Goal: Task Accomplishment & Management: Manage account settings

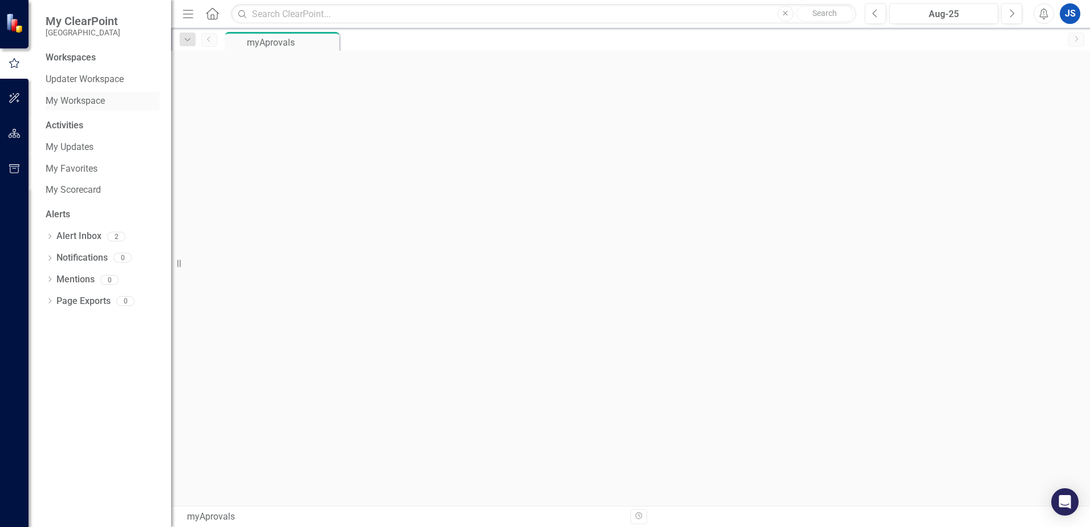
click at [84, 103] on link "My Workspace" at bounding box center [103, 101] width 114 height 13
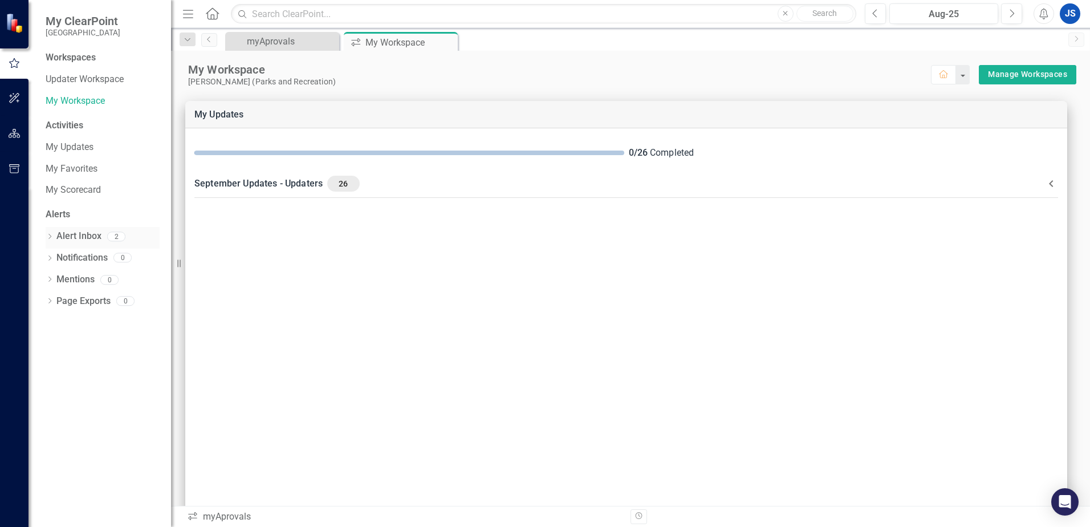
click at [79, 237] on link "Alert Inbox" at bounding box center [78, 236] width 45 height 13
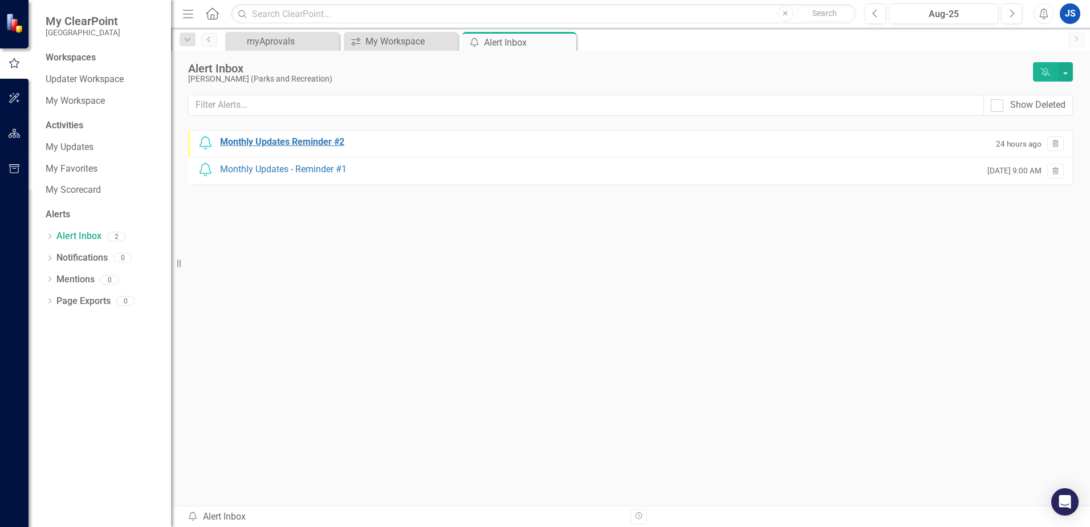
click at [277, 144] on div "Monthly Updates Reminder #2" at bounding box center [282, 142] width 124 height 13
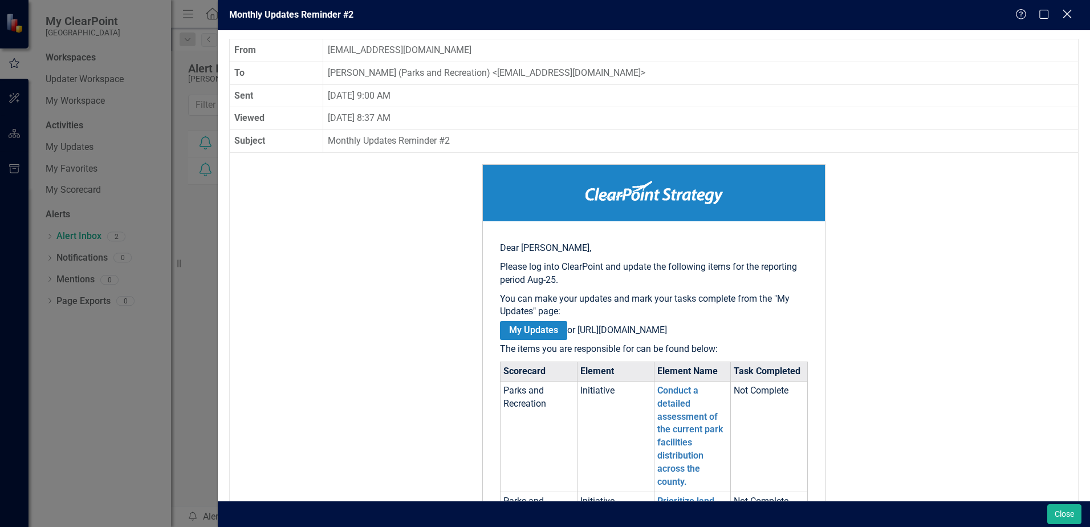
click at [1070, 14] on icon "Close" at bounding box center [1067, 14] width 14 height 11
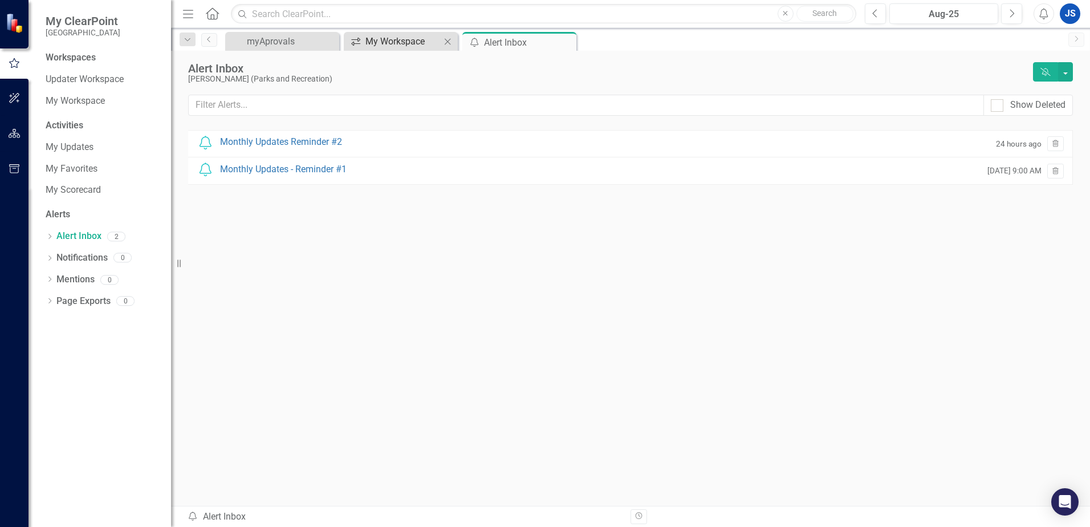
click at [401, 46] on div "My Workspace" at bounding box center [403, 41] width 75 height 14
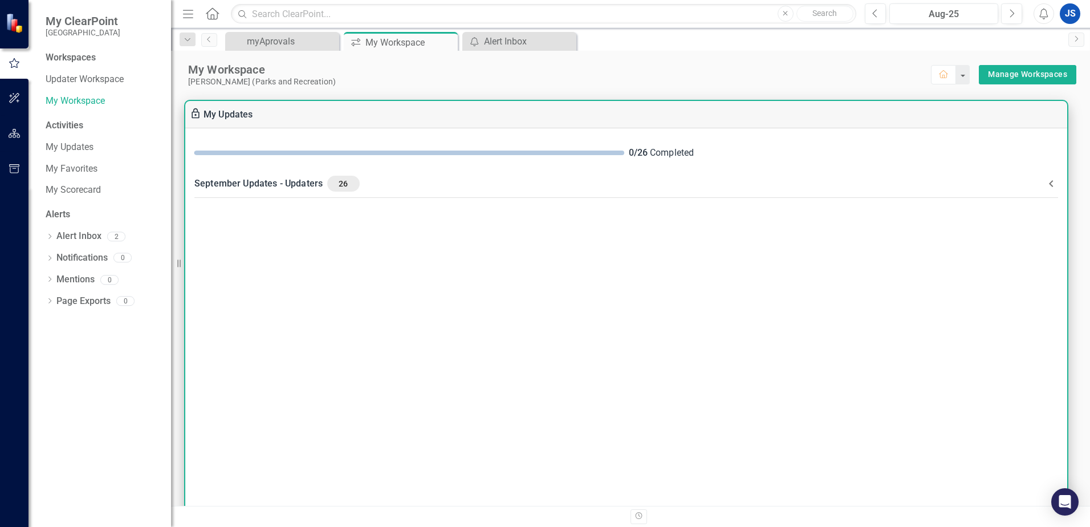
click at [346, 187] on span "26" at bounding box center [343, 183] width 23 height 10
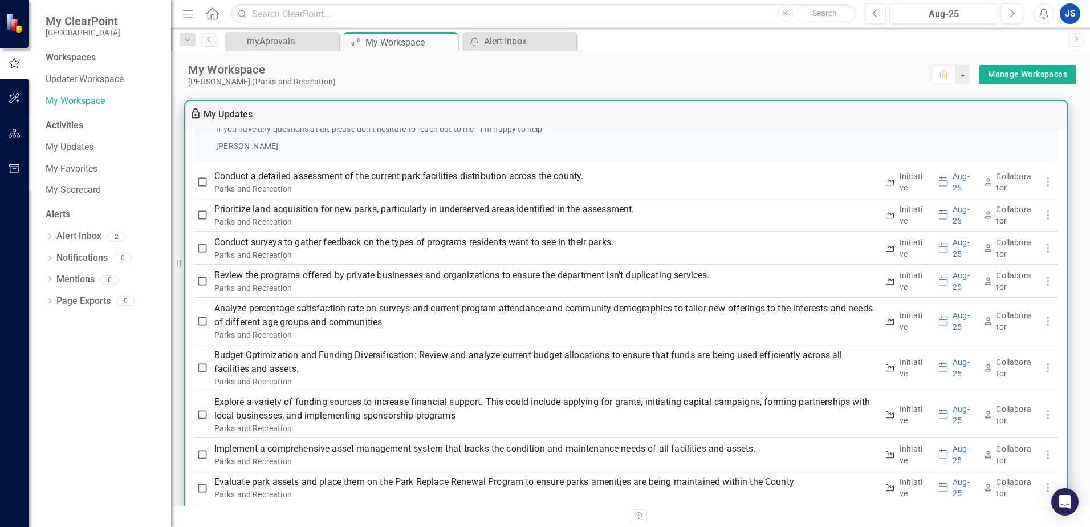
scroll to position [741, 0]
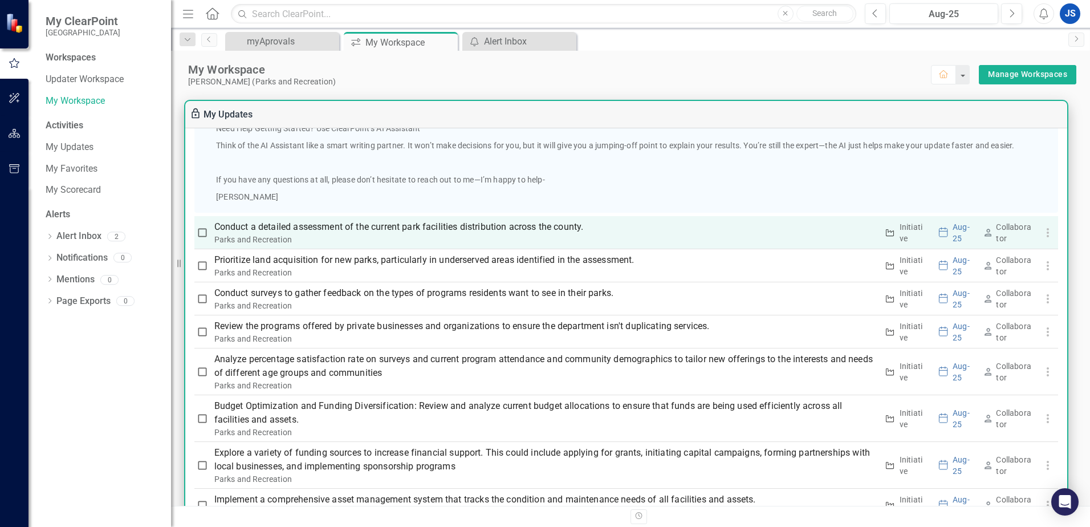
click at [391, 226] on p "Conduct a detailed assessment of the current park facilities distribution acros…" at bounding box center [545, 227] width 663 height 14
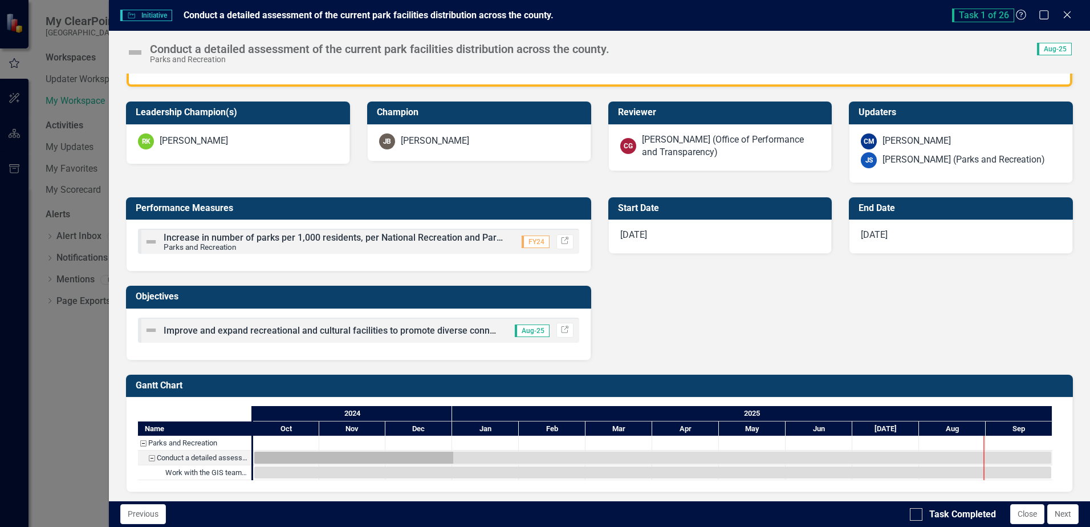
scroll to position [359, 0]
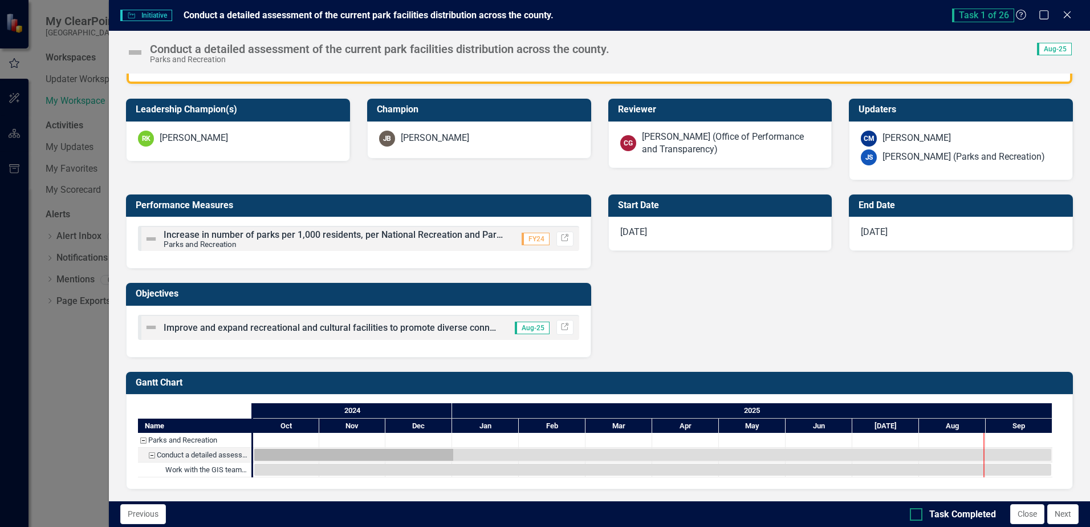
click at [915, 517] on div at bounding box center [916, 514] width 13 height 13
click at [915, 515] on input "Task Completed" at bounding box center [913, 511] width 7 height 7
checkbox input "true"
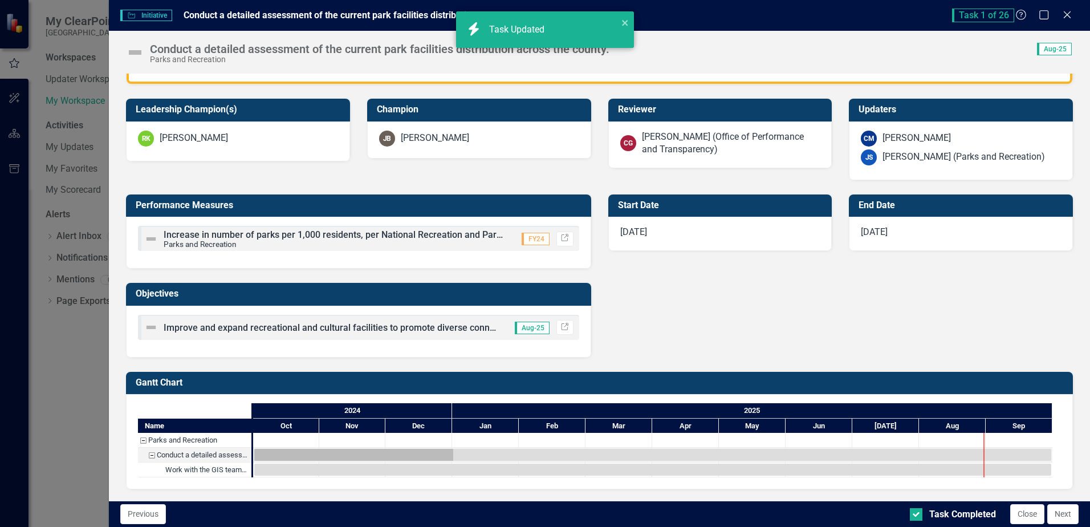
checkbox input "true"
click at [1061, 514] on button "Next" at bounding box center [1062, 514] width 31 height 20
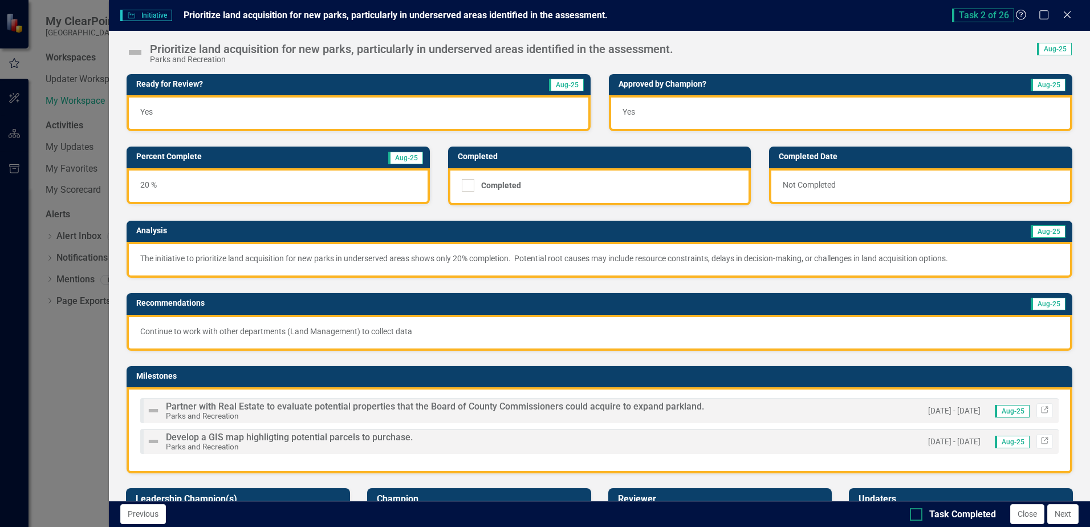
click at [917, 515] on input "Task Completed" at bounding box center [913, 511] width 7 height 7
checkbox input "true"
click at [1058, 517] on button "Next" at bounding box center [1062, 514] width 31 height 20
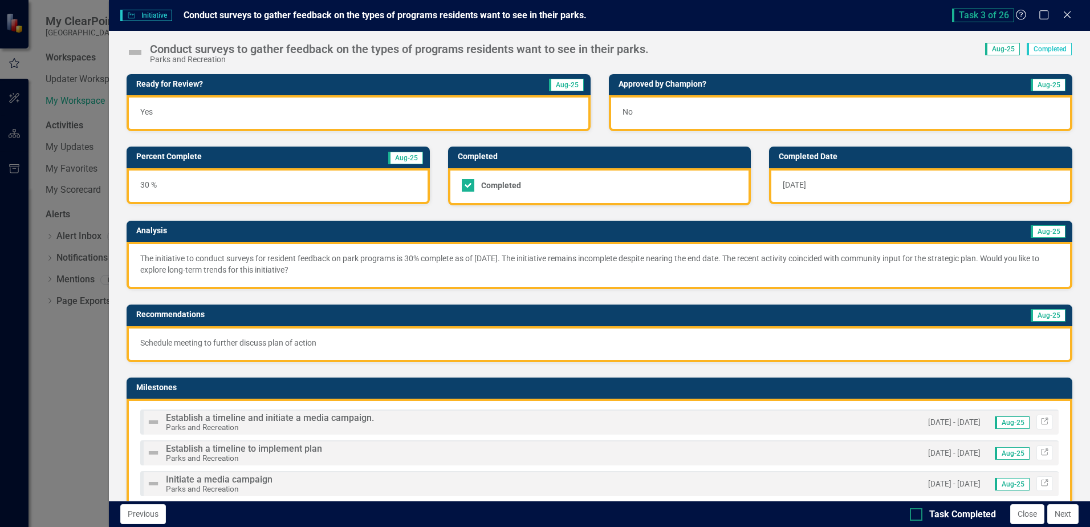
click at [917, 519] on div at bounding box center [916, 514] width 13 height 13
click at [917, 515] on input "Task Completed" at bounding box center [913, 511] width 7 height 7
checkbox input "true"
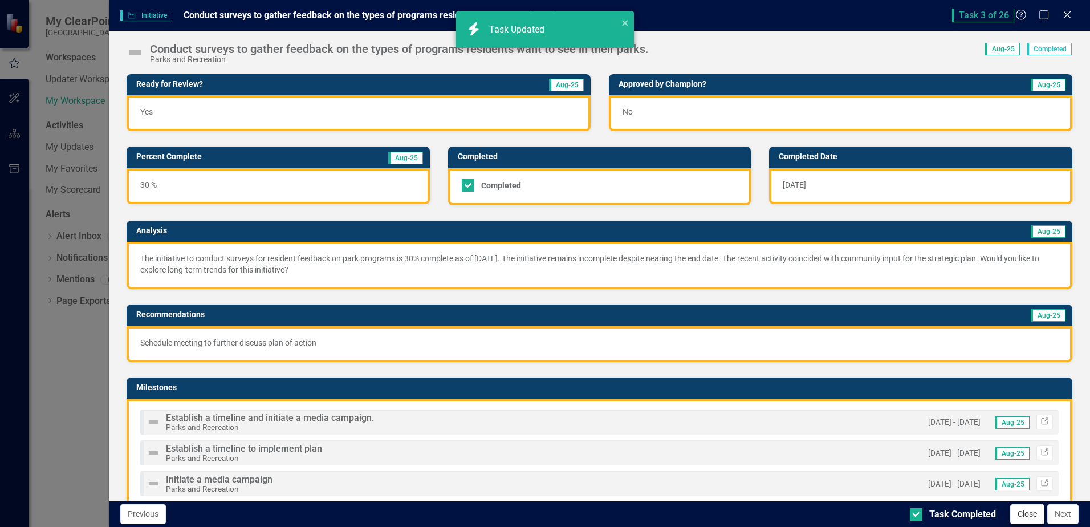
checkbox input "true"
click at [1061, 517] on button "Next" at bounding box center [1062, 514] width 31 height 20
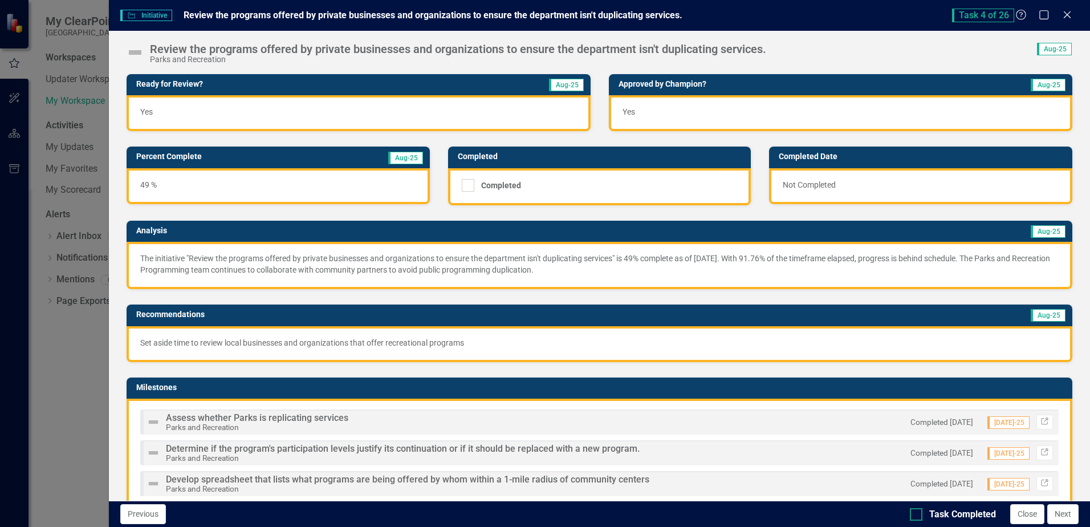
click at [917, 517] on div at bounding box center [916, 514] width 13 height 13
click at [917, 515] on input "Task Completed" at bounding box center [913, 511] width 7 height 7
checkbox input "true"
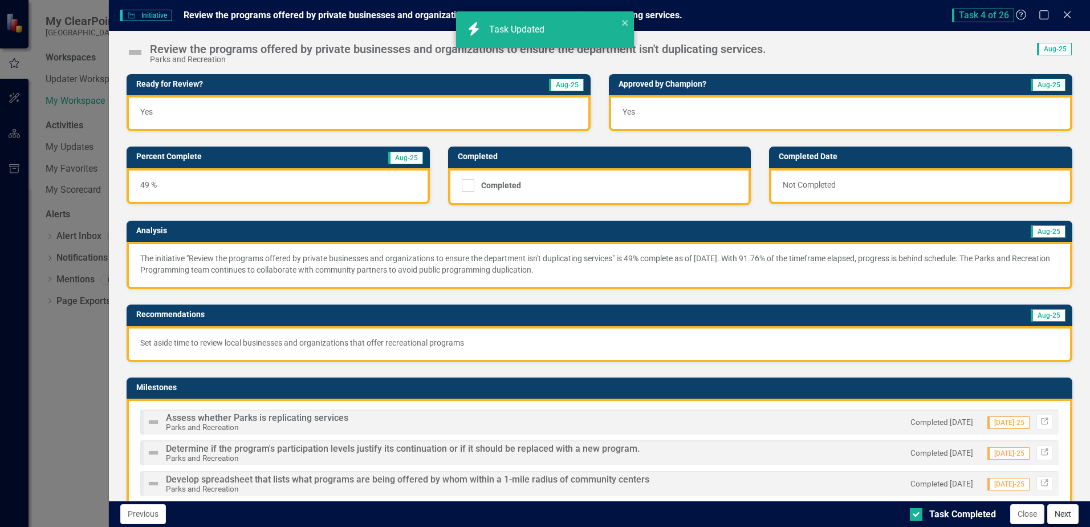
checkbox input "true"
click at [1062, 518] on button "Next" at bounding box center [1062, 514] width 31 height 20
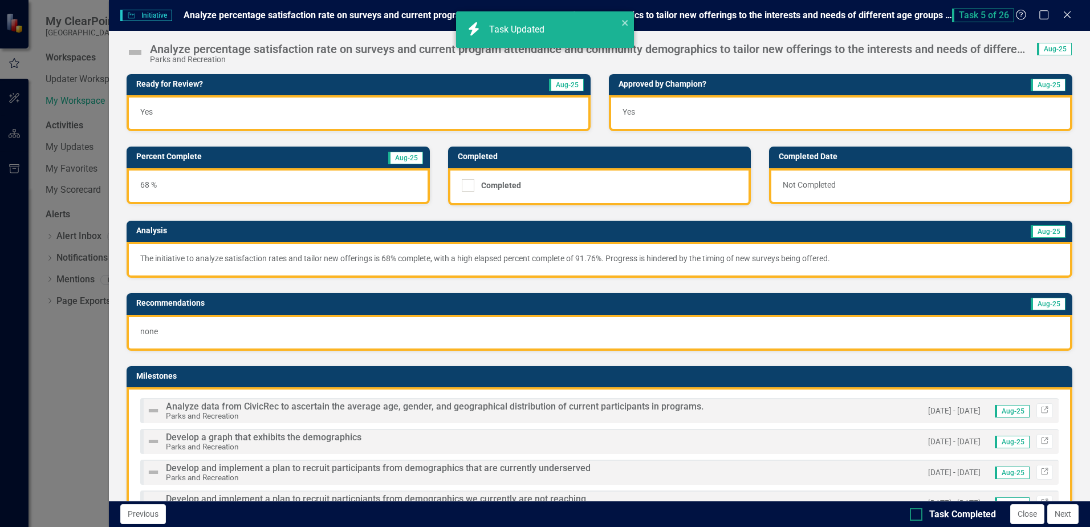
click at [917, 513] on input "Task Completed" at bounding box center [913, 511] width 7 height 7
checkbox input "true"
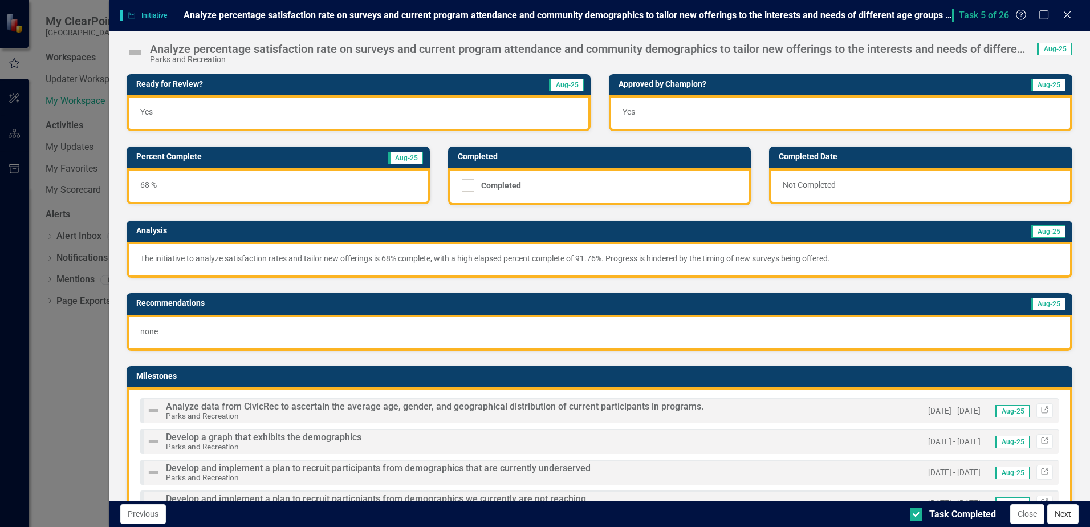
click at [1061, 513] on button "Next" at bounding box center [1062, 514] width 31 height 20
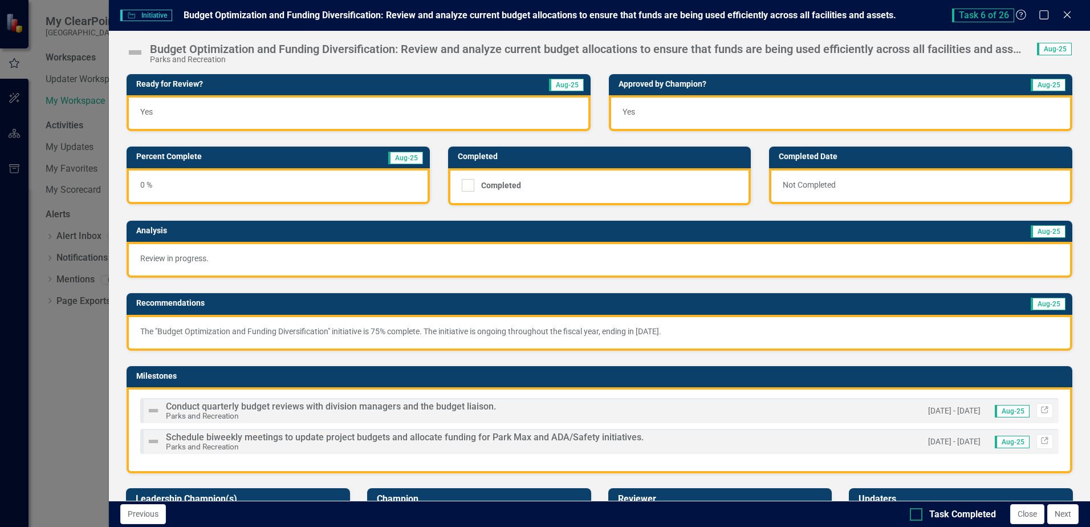
click at [917, 516] on div at bounding box center [916, 514] width 13 height 13
click at [917, 515] on input "Task Completed" at bounding box center [913, 511] width 7 height 7
checkbox input "true"
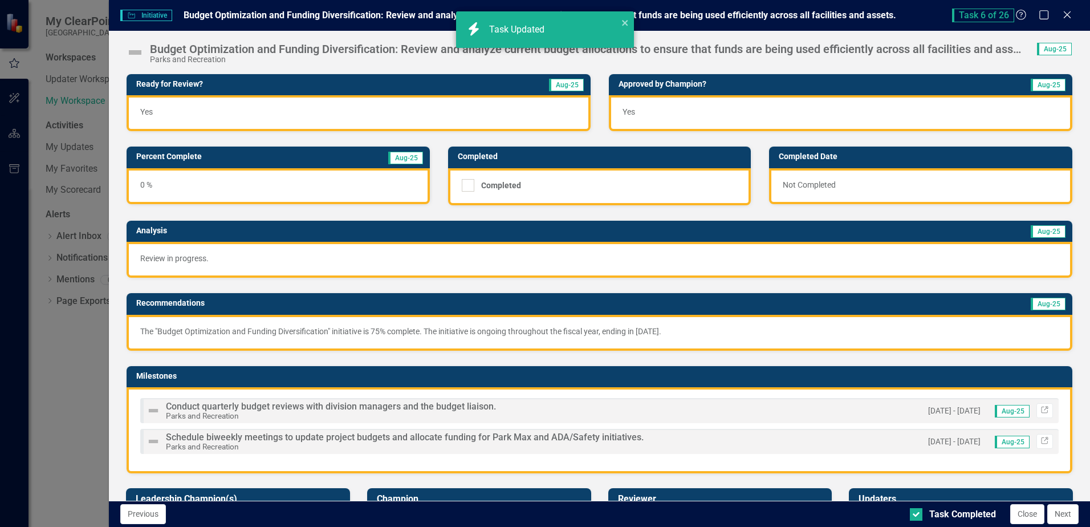
checkbox input "true"
click at [1062, 515] on button "Next" at bounding box center [1062, 514] width 31 height 20
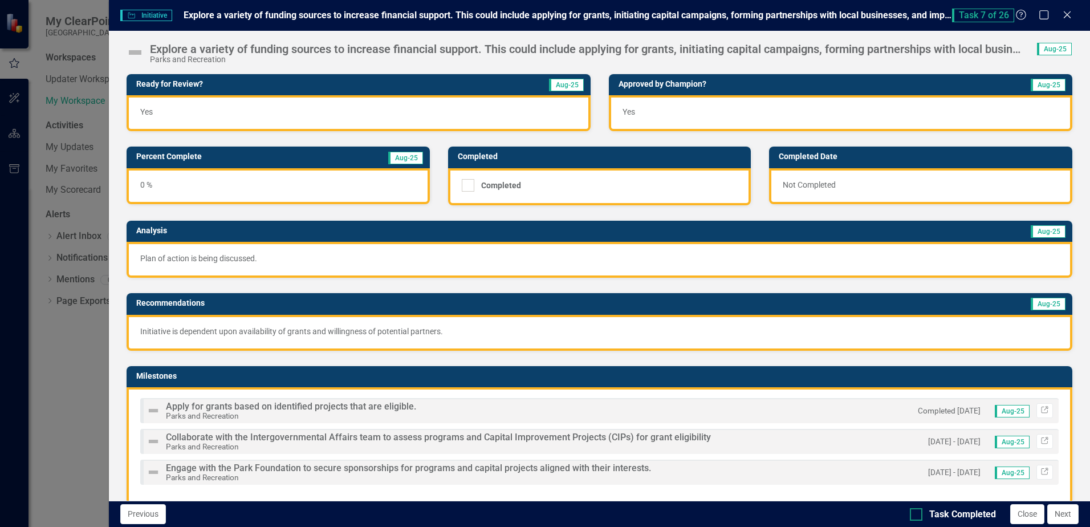
click at [918, 516] on div at bounding box center [916, 514] width 13 height 13
click at [917, 515] on input "Task Completed" at bounding box center [913, 511] width 7 height 7
checkbox input "true"
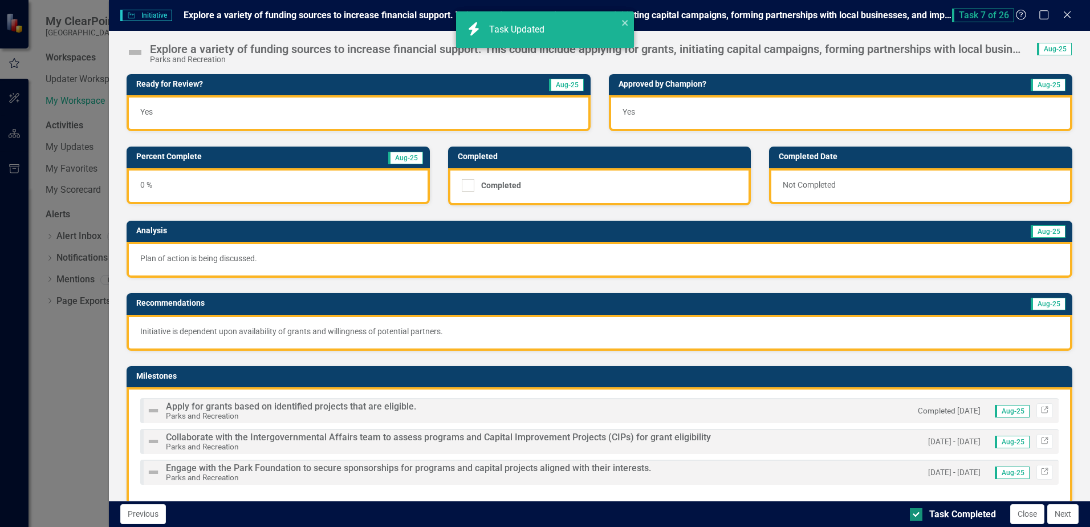
checkbox input "true"
click at [1067, 514] on button "Next" at bounding box center [1062, 514] width 31 height 20
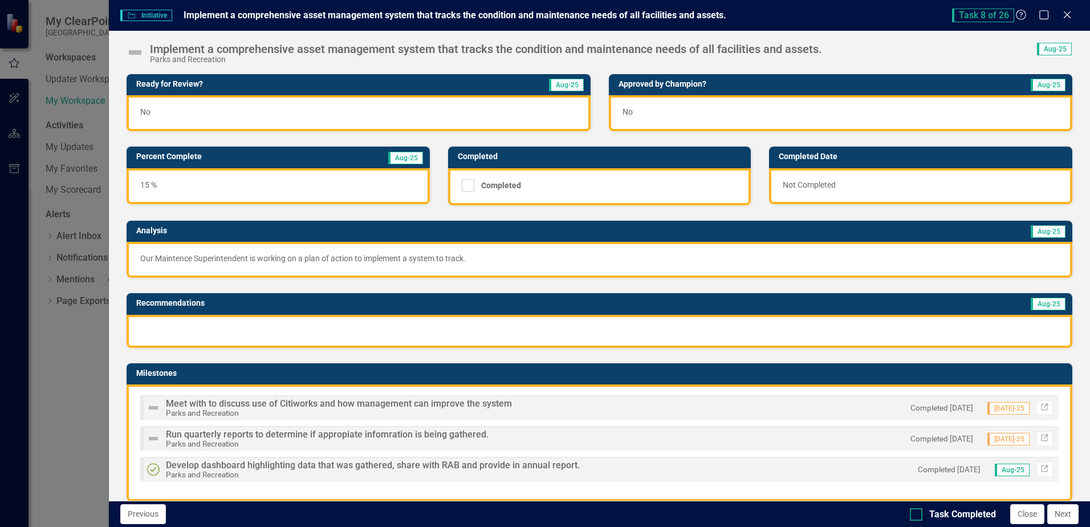
click at [919, 514] on div at bounding box center [916, 514] width 13 height 13
click at [917, 514] on input "Task Completed" at bounding box center [913, 511] width 7 height 7
checkbox input "true"
click at [1062, 515] on button "Next" at bounding box center [1062, 514] width 31 height 20
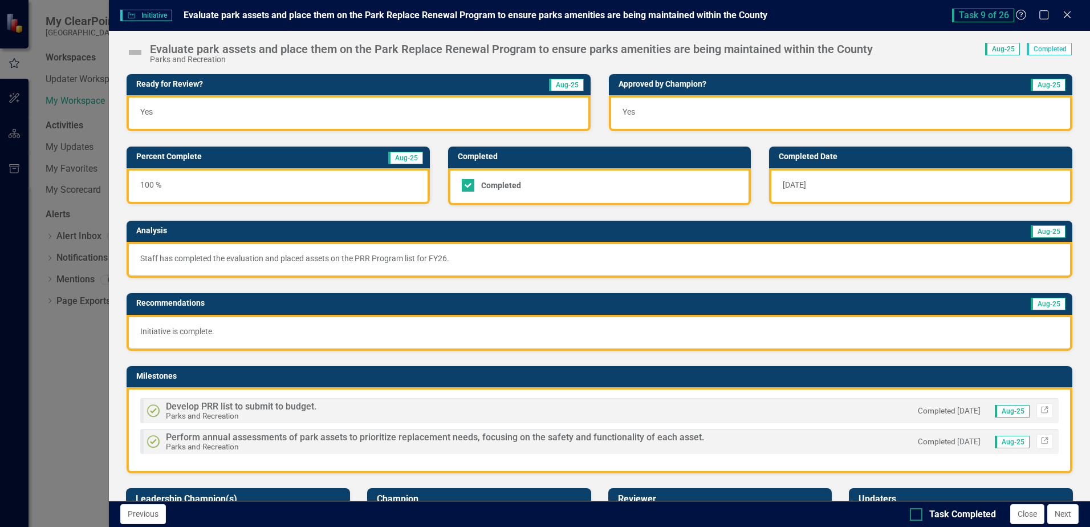
click at [920, 512] on div at bounding box center [916, 514] width 13 height 13
click at [917, 512] on input "Task Completed" at bounding box center [913, 511] width 7 height 7
checkbox input "true"
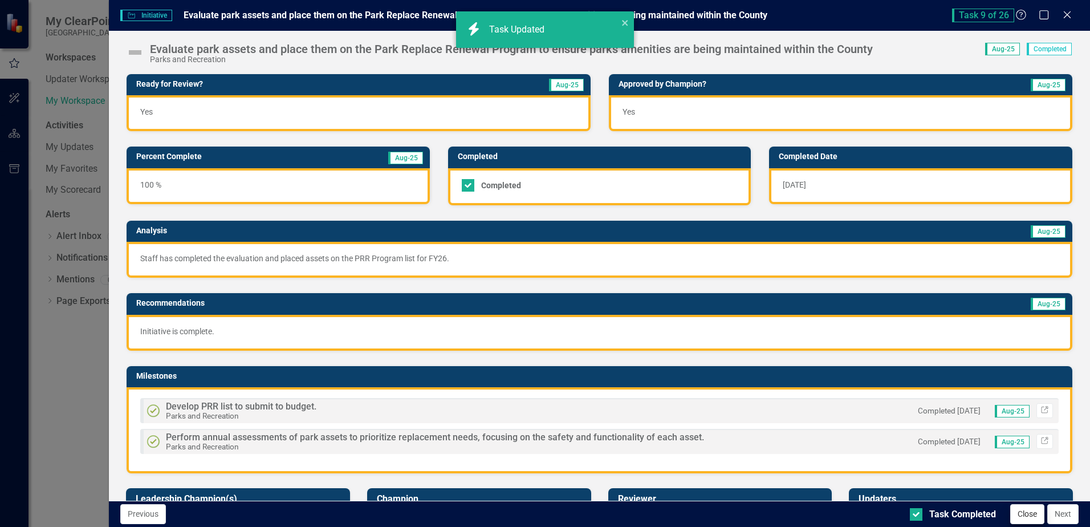
checkbox input "true"
click at [1057, 512] on button "Next" at bounding box center [1062, 514] width 31 height 20
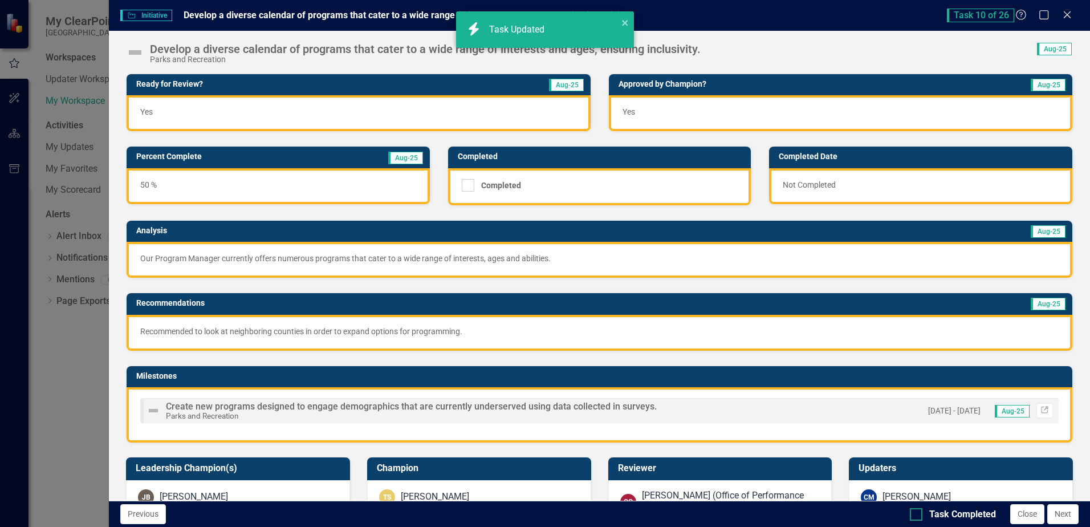
click at [913, 512] on input "Task Completed" at bounding box center [913, 511] width 7 height 7
checkbox input "true"
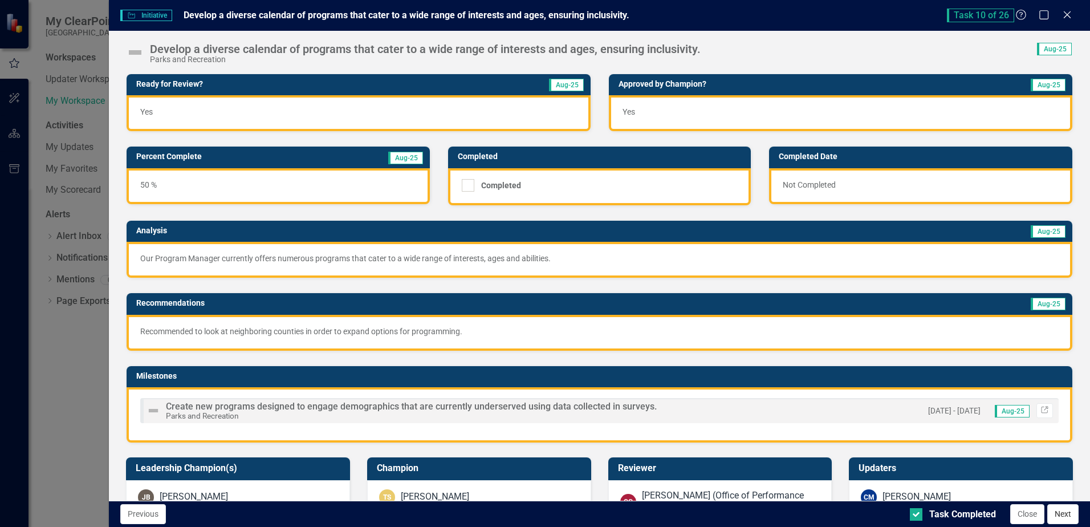
click at [1060, 520] on button "Next" at bounding box center [1062, 514] width 31 height 20
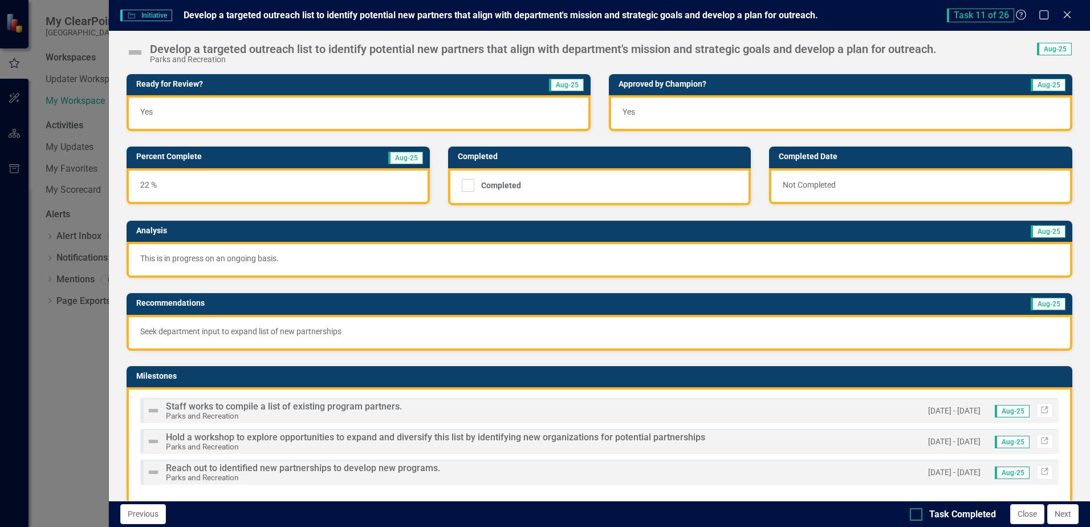
click at [918, 511] on div at bounding box center [916, 514] width 13 height 13
click at [917, 511] on input "Task Completed" at bounding box center [913, 511] width 7 height 7
checkbox input "true"
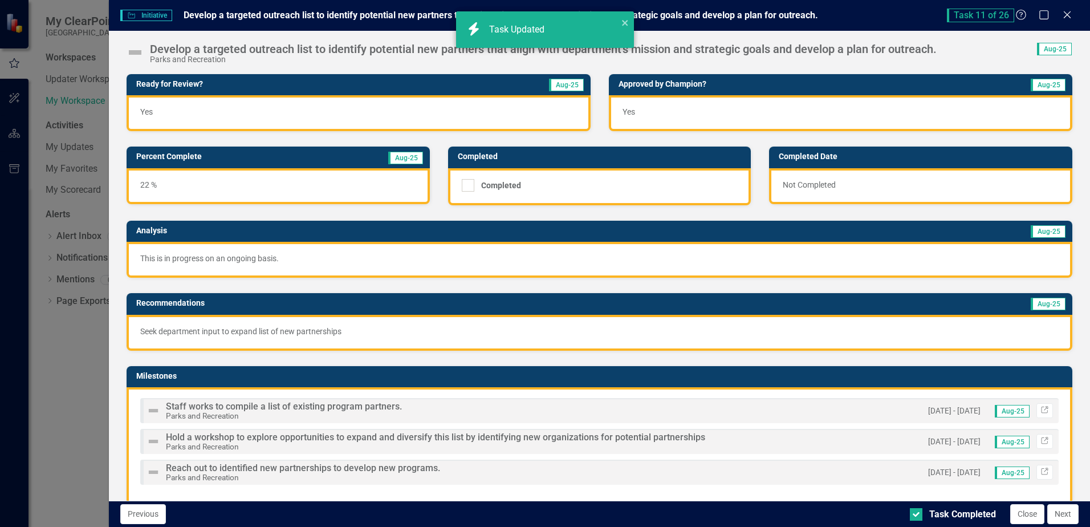
checkbox input "true"
click at [1066, 515] on button "Next" at bounding box center [1062, 514] width 31 height 20
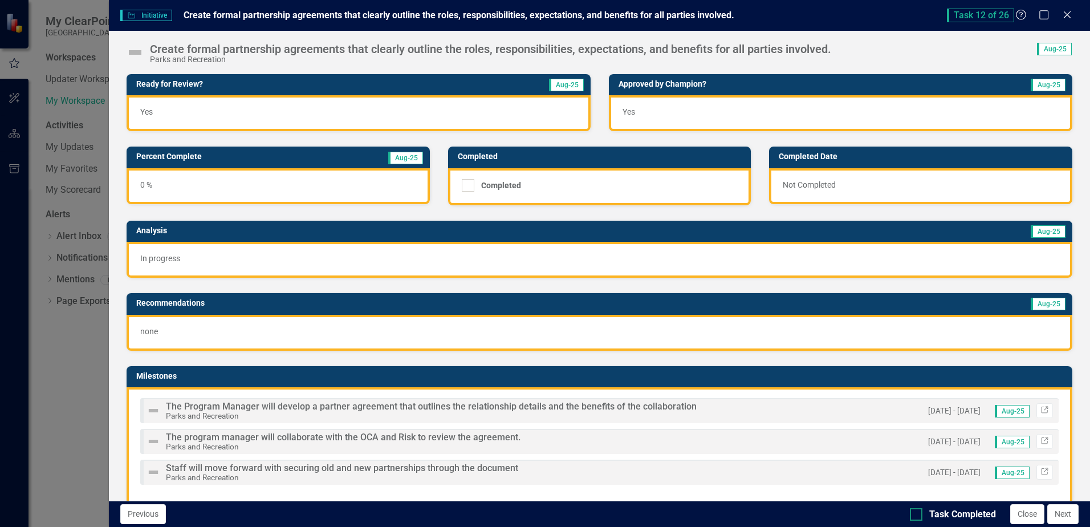
click at [919, 515] on div at bounding box center [916, 514] width 13 height 13
click at [917, 515] on input "Task Completed" at bounding box center [913, 511] width 7 height 7
checkbox input "true"
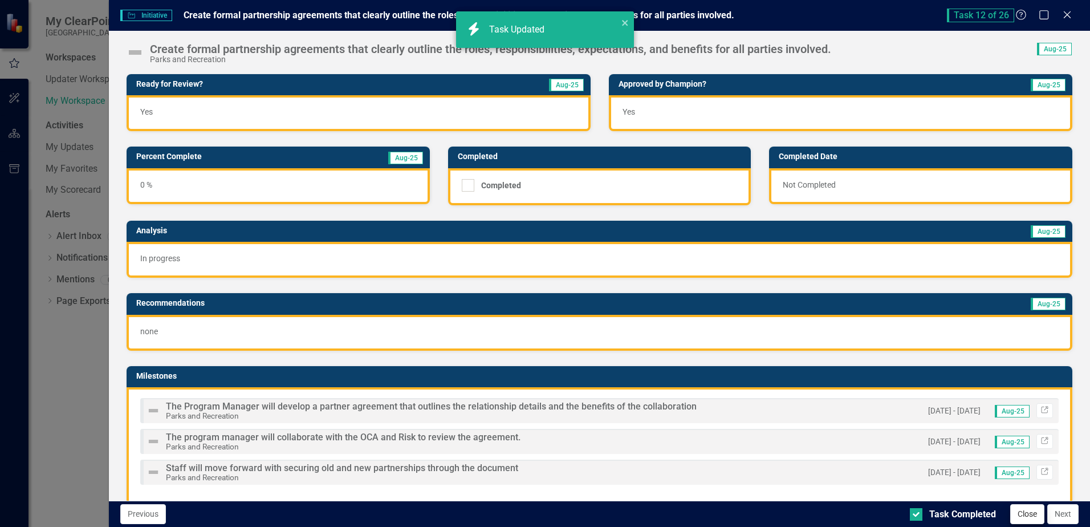
checkbox input "true"
click at [1058, 515] on button "Next" at bounding box center [1062, 514] width 31 height 20
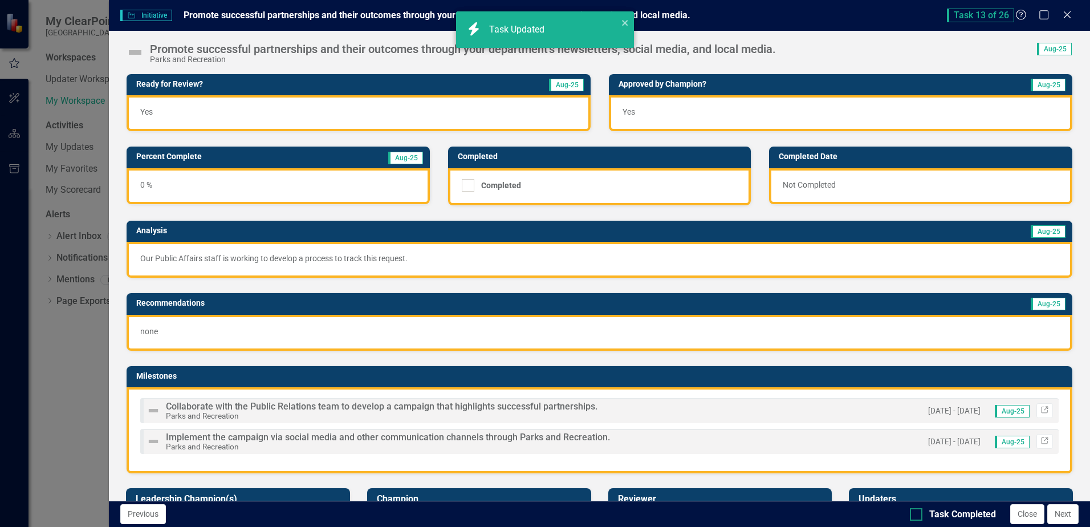
click at [913, 516] on div at bounding box center [916, 514] width 13 height 13
click at [913, 515] on input "Task Completed" at bounding box center [913, 511] width 7 height 7
checkbox input "true"
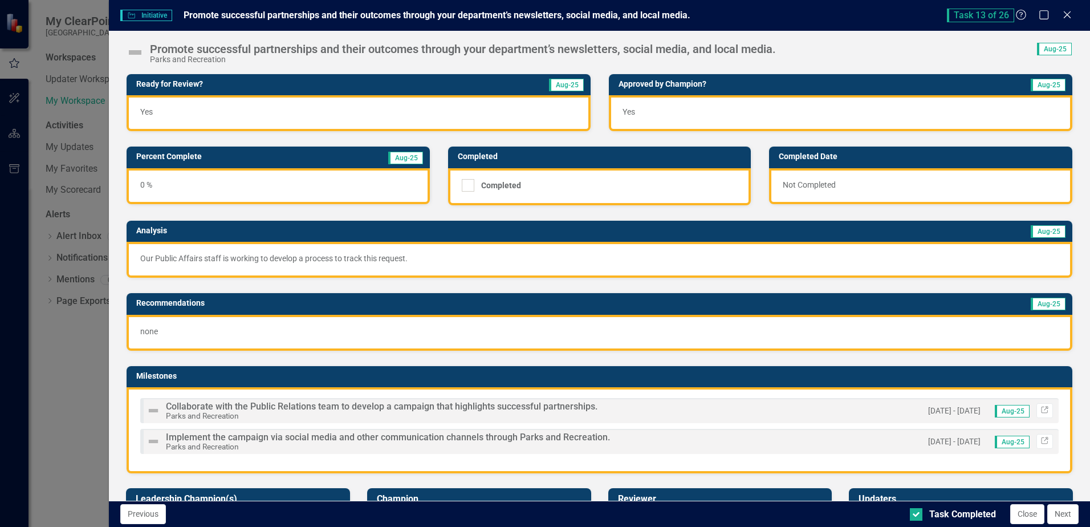
checkbox input "true"
click at [1061, 517] on button "Next" at bounding box center [1062, 514] width 31 height 20
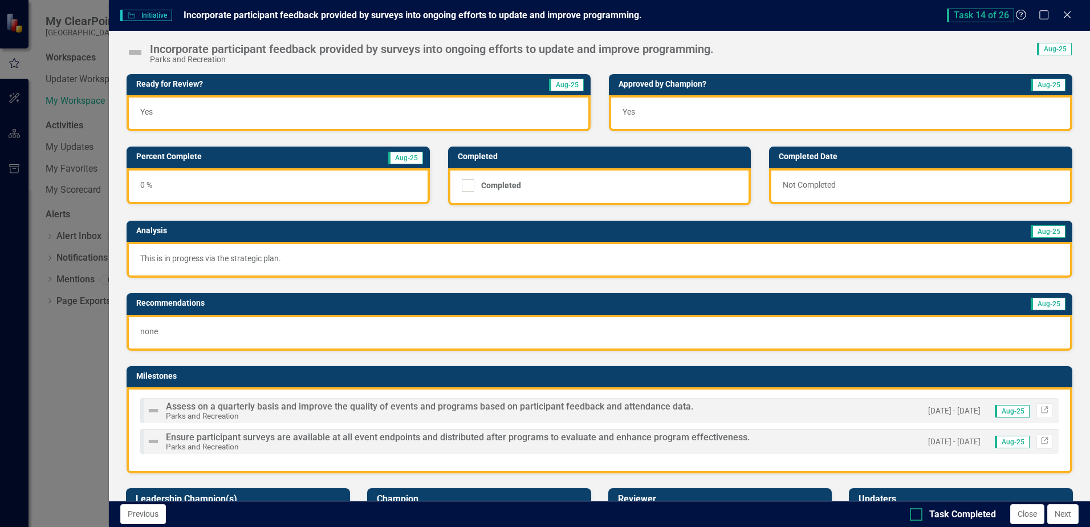
click at [922, 515] on div at bounding box center [916, 514] width 13 height 13
click at [917, 515] on input "Task Completed" at bounding box center [913, 511] width 7 height 7
checkbox input "true"
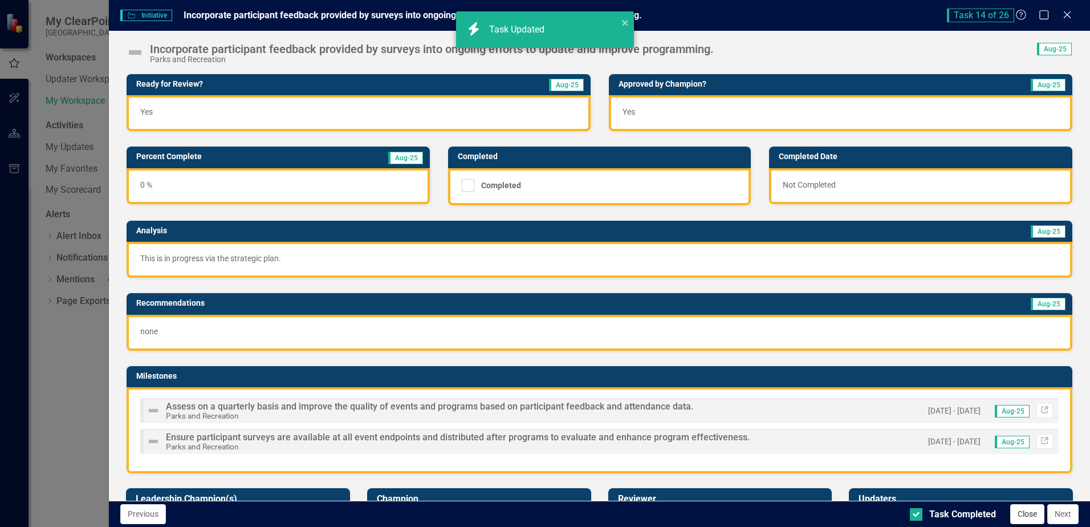
checkbox input "true"
click at [1062, 514] on button "Next" at bounding box center [1062, 514] width 31 height 20
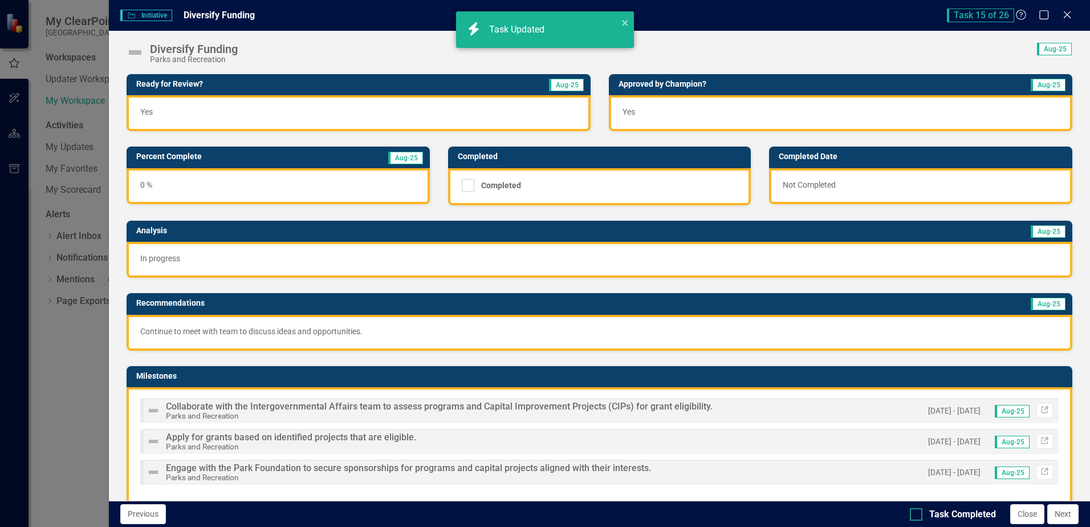
click at [919, 515] on div at bounding box center [916, 514] width 13 height 13
click at [917, 515] on input "Task Completed" at bounding box center [913, 511] width 7 height 7
checkbox input "true"
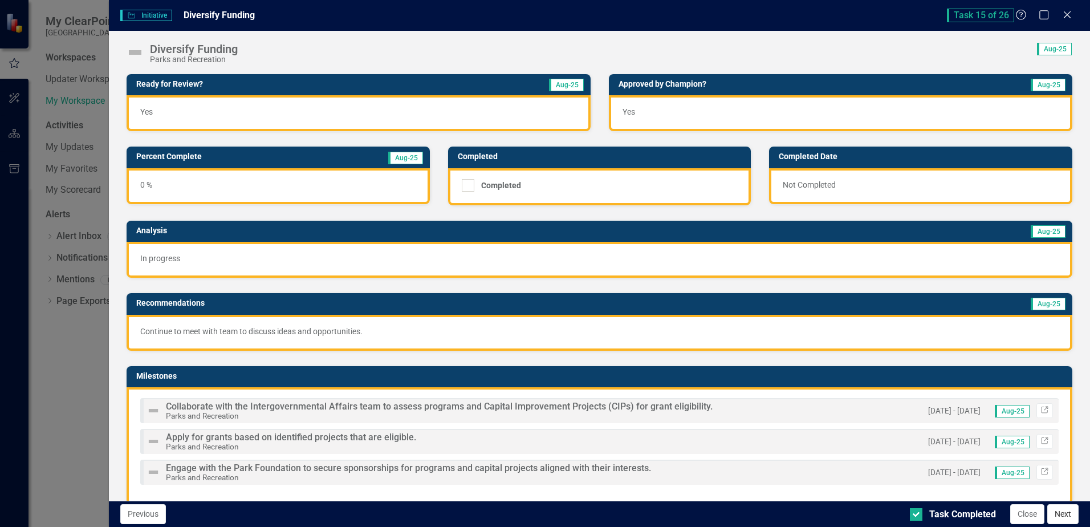
click at [1061, 514] on button "Next" at bounding box center [1062, 514] width 31 height 20
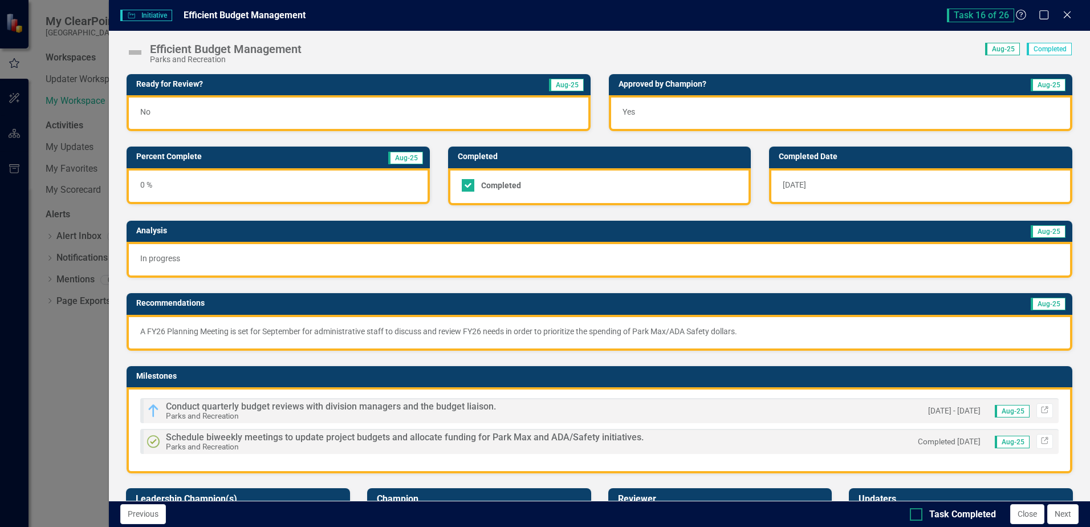
click at [916, 515] on input "Task Completed" at bounding box center [913, 511] width 7 height 7
checkbox input "true"
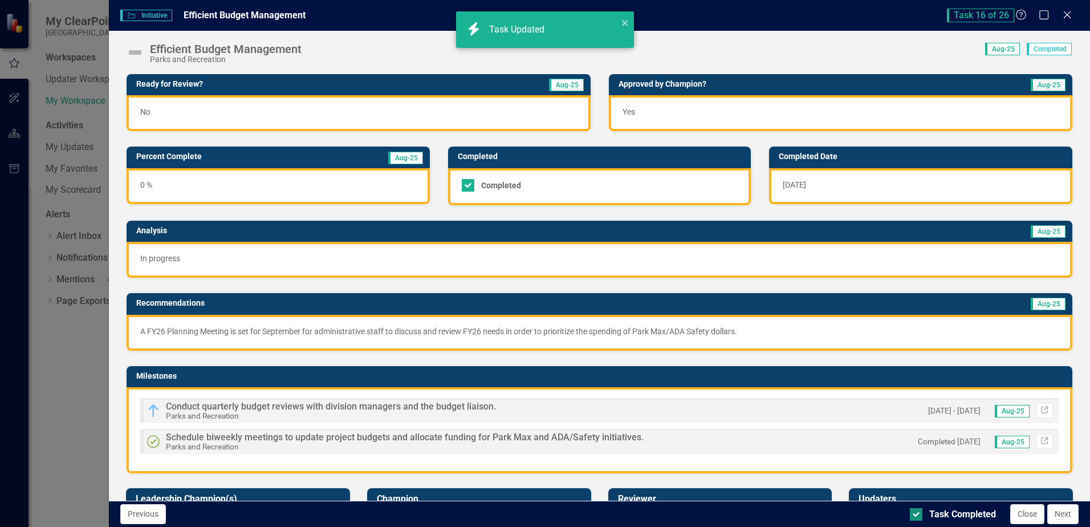
checkbox input "true"
click at [1061, 516] on button "Next" at bounding box center [1062, 514] width 31 height 20
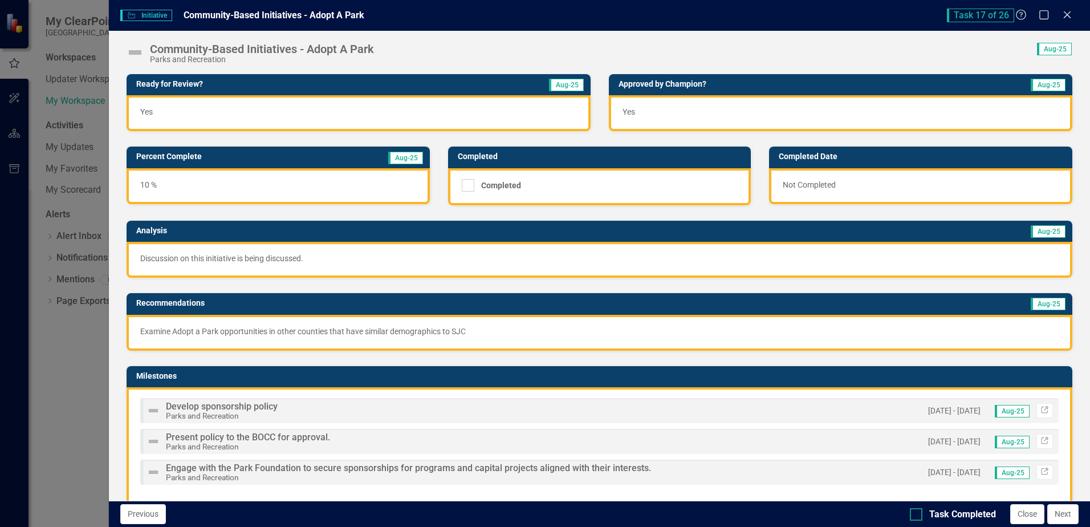
click at [916, 513] on input "Task Completed" at bounding box center [913, 511] width 7 height 7
checkbox input "true"
click at [1062, 512] on button "Next" at bounding box center [1062, 514] width 31 height 20
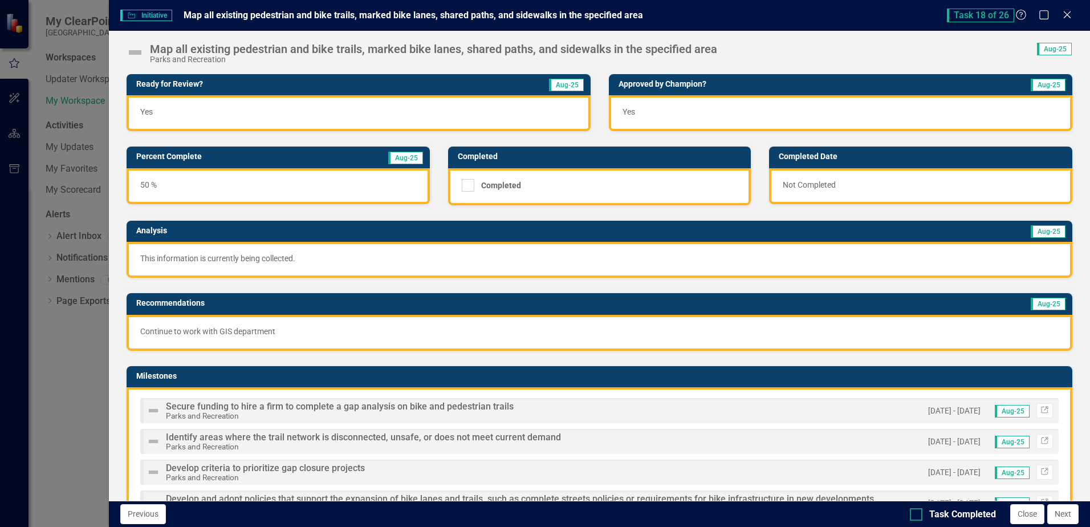
click at [916, 513] on input "Task Completed" at bounding box center [913, 511] width 7 height 7
checkbox input "true"
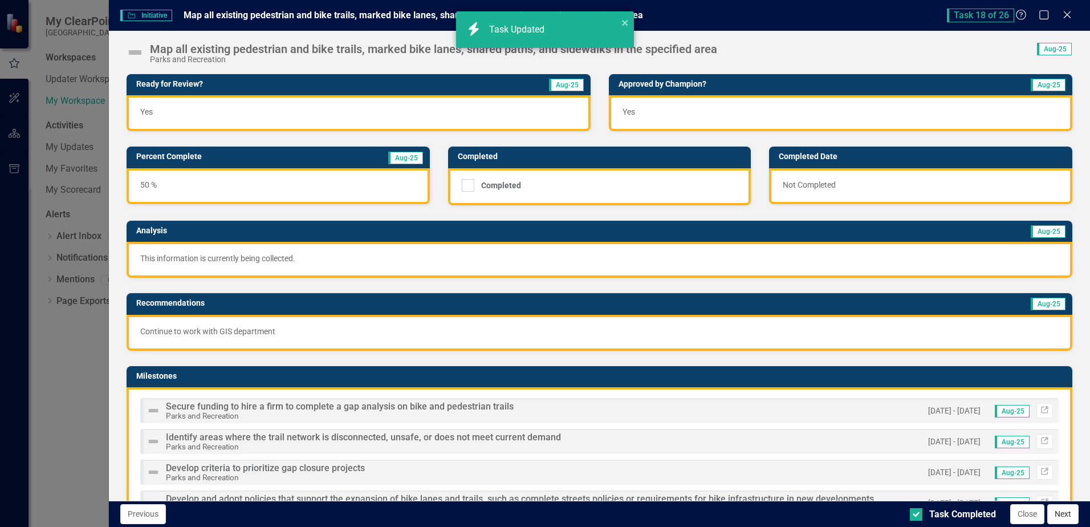
click at [1063, 519] on button "Next" at bounding box center [1062, 514] width 31 height 20
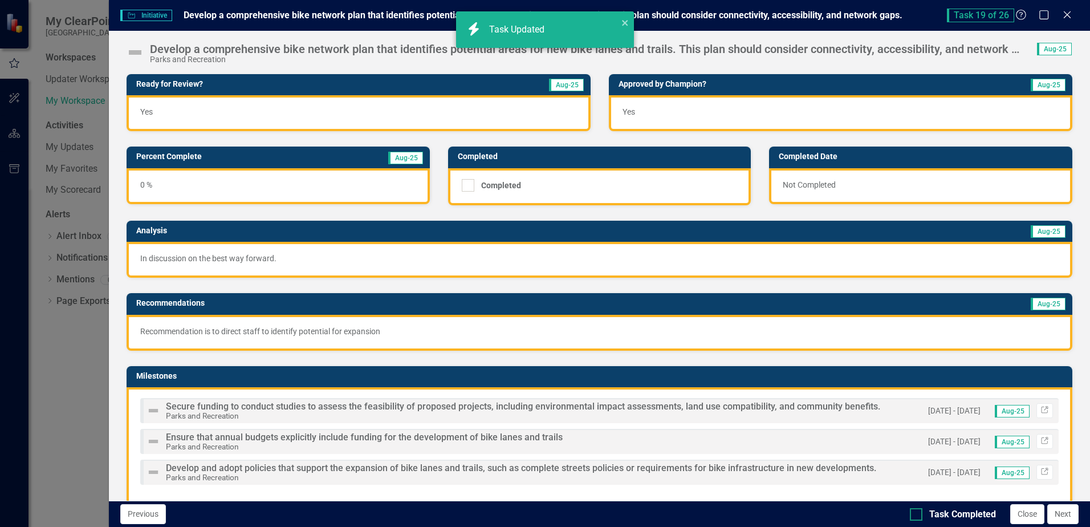
click at [912, 517] on div at bounding box center [916, 514] width 13 height 13
click at [912, 515] on input "Task Completed" at bounding box center [913, 511] width 7 height 7
checkbox input "true"
